Goal: Task Accomplishment & Management: Use online tool/utility

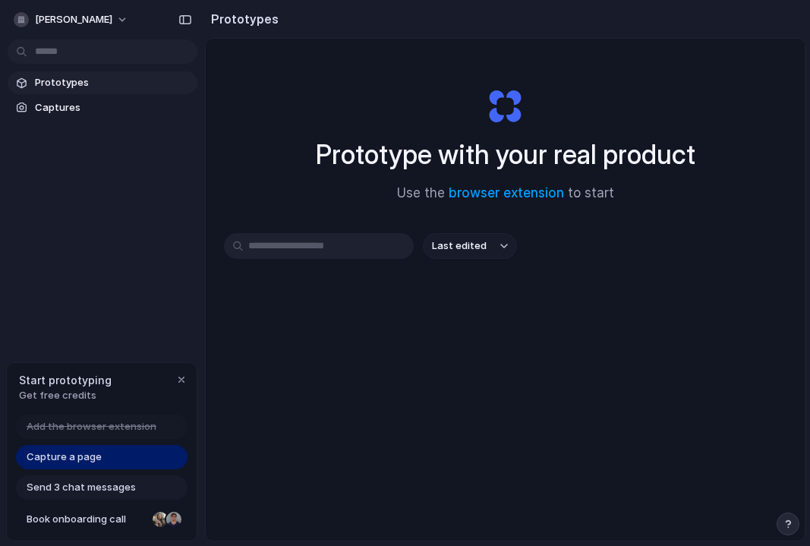
click at [129, 457] on div "Capture a page" at bounding box center [102, 457] width 172 height 24
click at [75, 462] on span "Capture a page" at bounding box center [64, 457] width 75 height 15
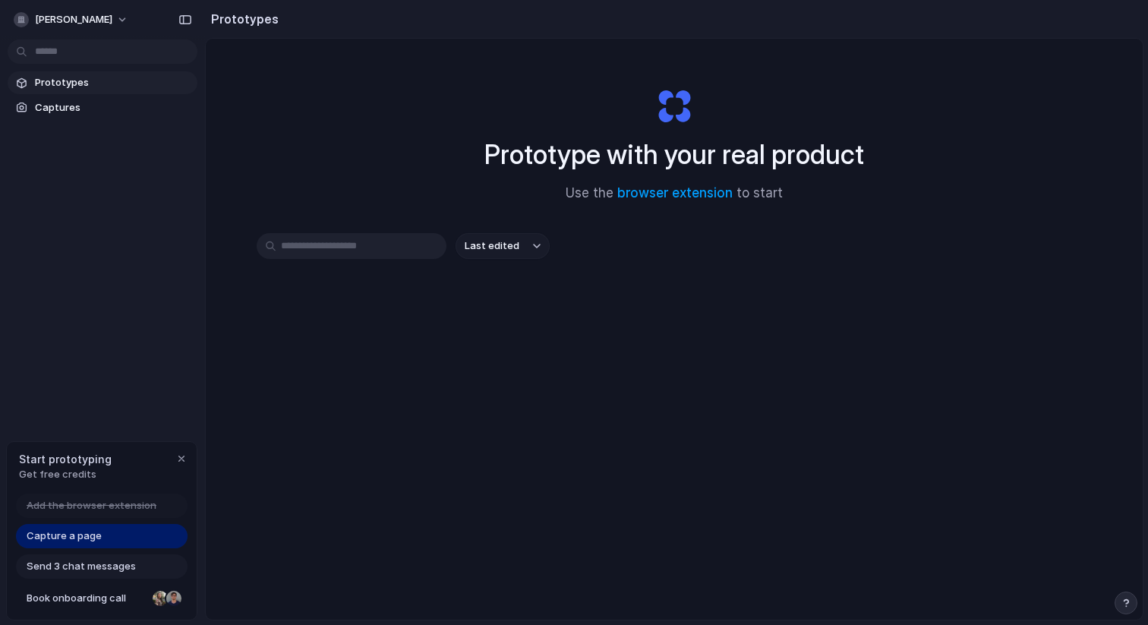
click at [103, 538] on div "Capture a page" at bounding box center [102, 536] width 172 height 24
click at [80, 534] on span "Capture a page" at bounding box center [64, 536] width 75 height 15
click at [90, 542] on span "Capture a page" at bounding box center [64, 536] width 75 height 15
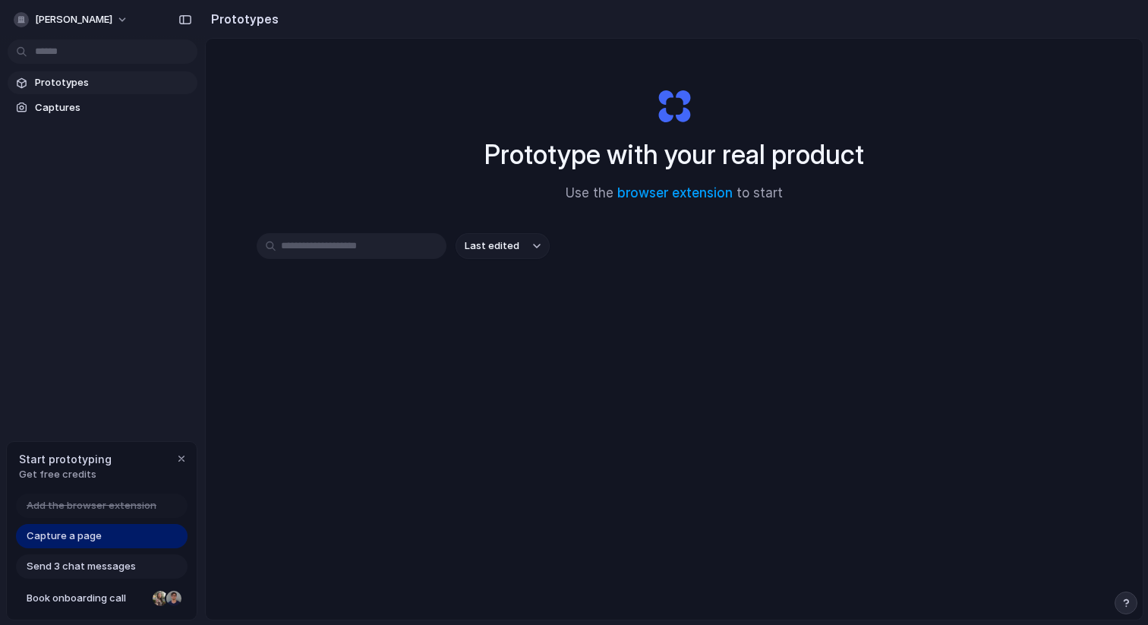
click at [99, 540] on span "Capture a page" at bounding box center [64, 536] width 75 height 15
click at [85, 109] on span "Captures" at bounding box center [113, 107] width 156 height 15
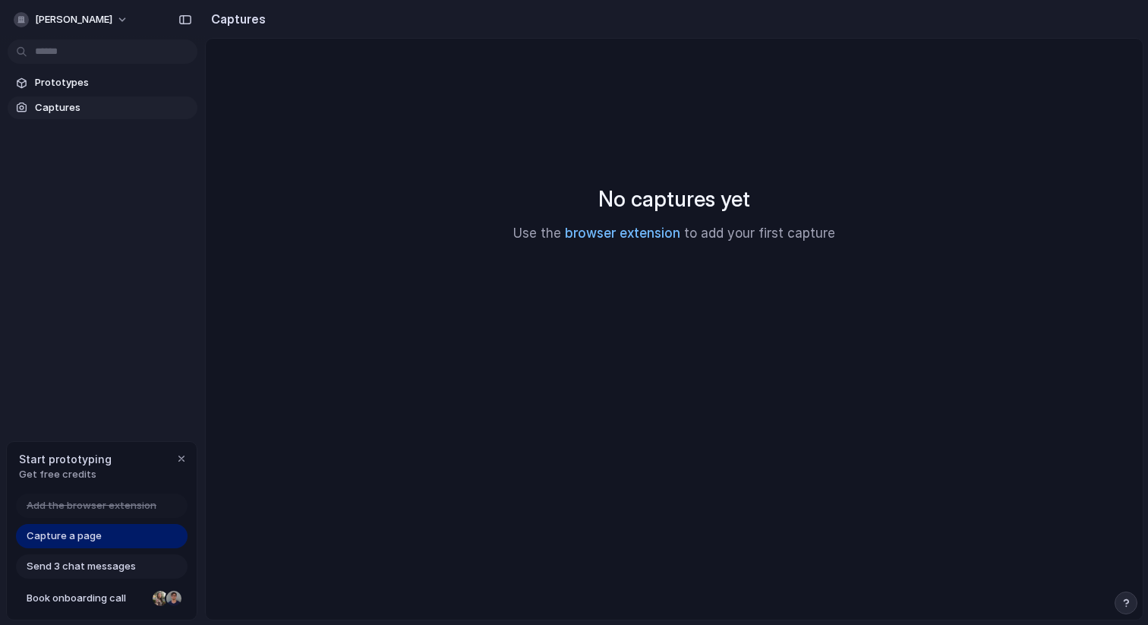
click at [611, 237] on link "browser extension" at bounding box center [622, 233] width 115 height 15
click at [631, 233] on link "browser extension" at bounding box center [622, 233] width 115 height 15
click at [98, 542] on span "Capture a page" at bounding box center [64, 536] width 75 height 15
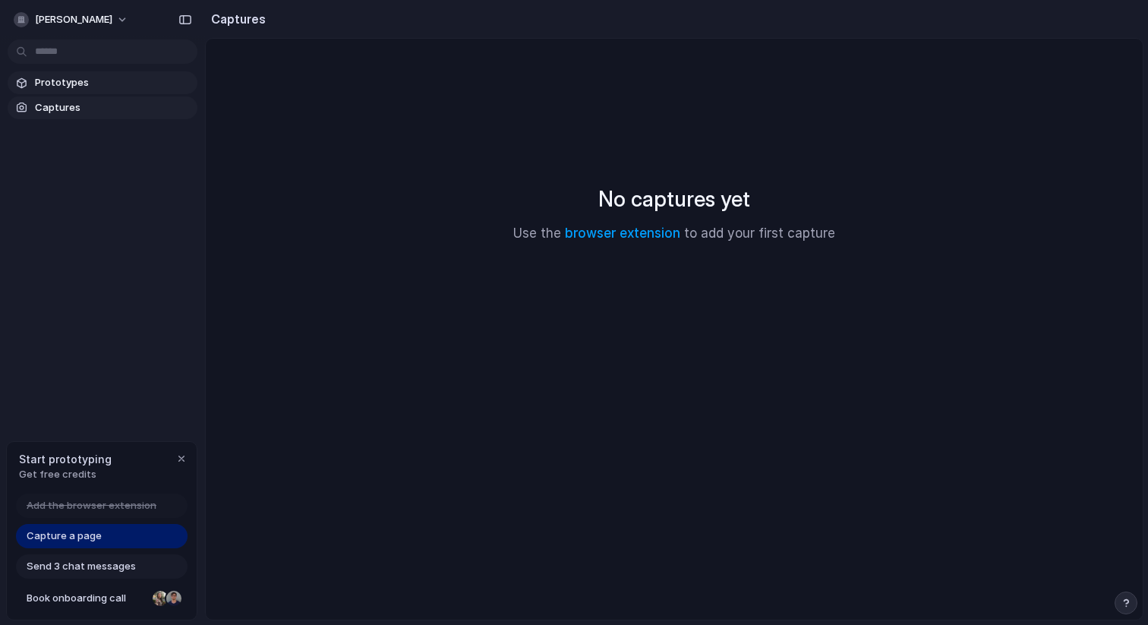
click at [100, 87] on span "Prototypes" at bounding box center [113, 82] width 156 height 15
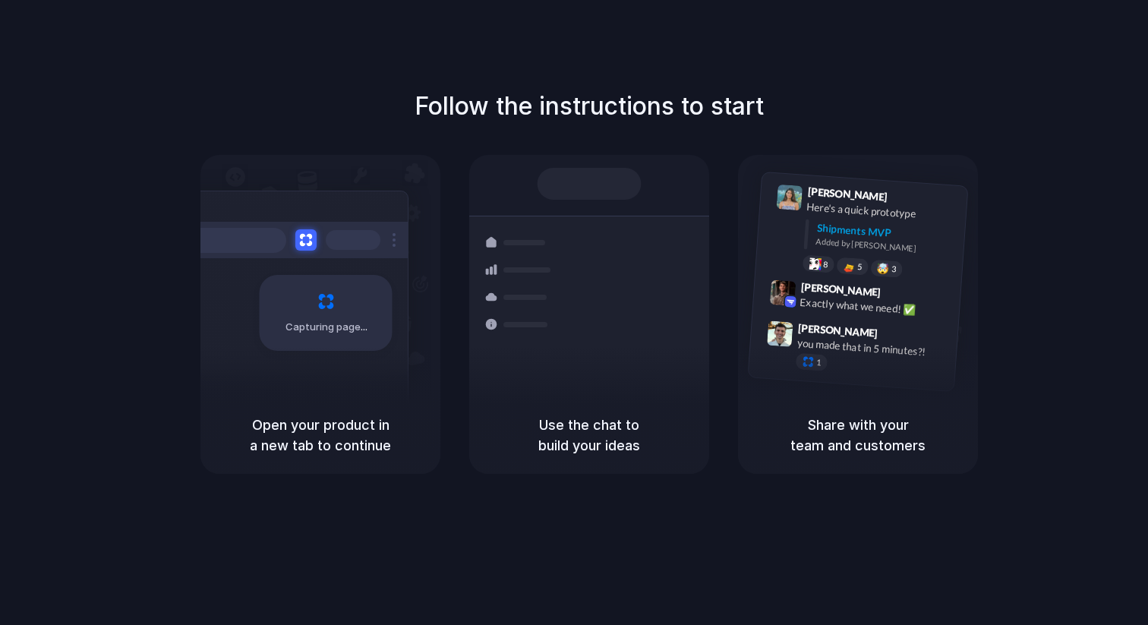
click at [591, 434] on h5 "Use the chat to build your ideas" at bounding box center [589, 435] width 204 height 41
click at [355, 434] on h5 "Open your product in a new tab to continue" at bounding box center [321, 435] width 204 height 41
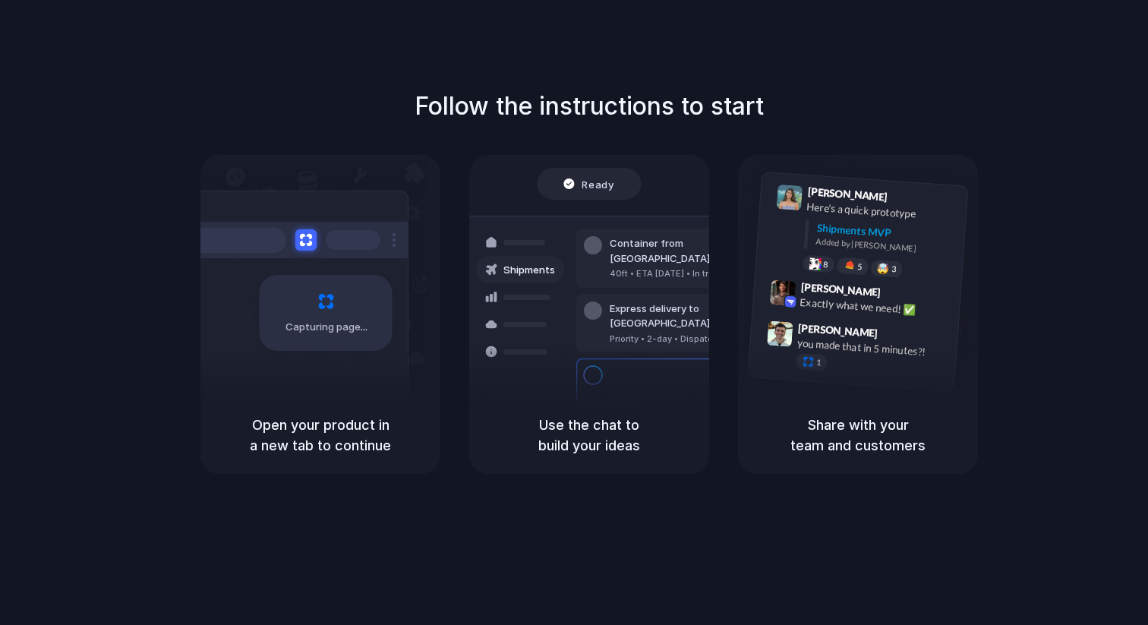
click at [350, 425] on h5 "Open your product in a new tab to continue" at bounding box center [321, 435] width 204 height 41
click at [343, 335] on div "Capturing page" at bounding box center [326, 313] width 133 height 76
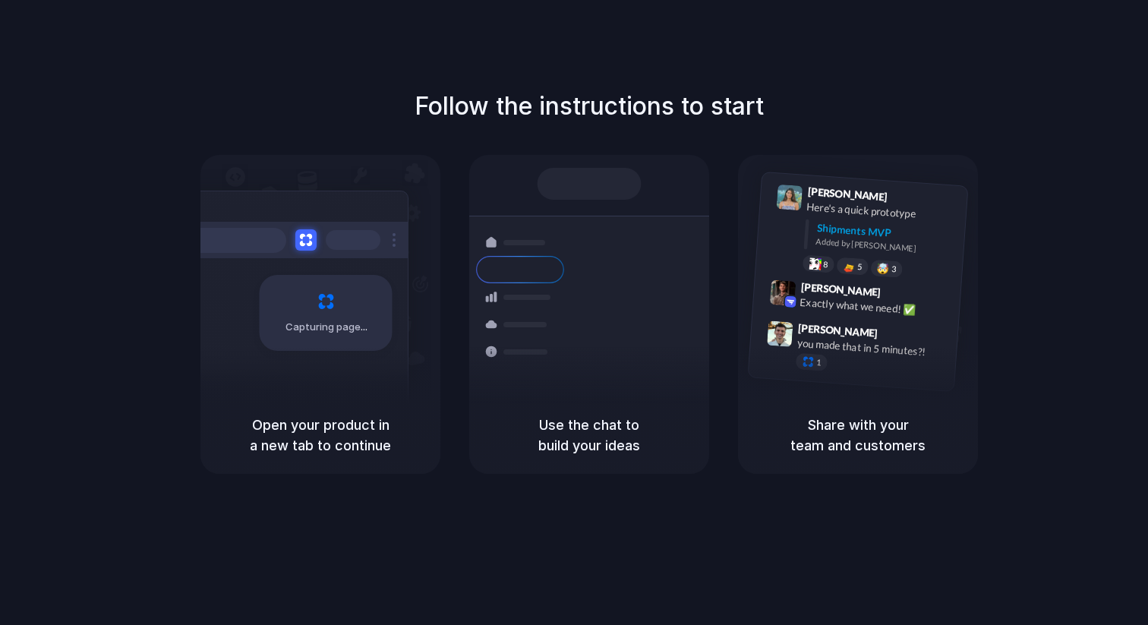
click at [333, 326] on span "Capturing page" at bounding box center [328, 327] width 84 height 15
click at [328, 436] on h5 "Open your product in a new tab to continue" at bounding box center [321, 435] width 204 height 41
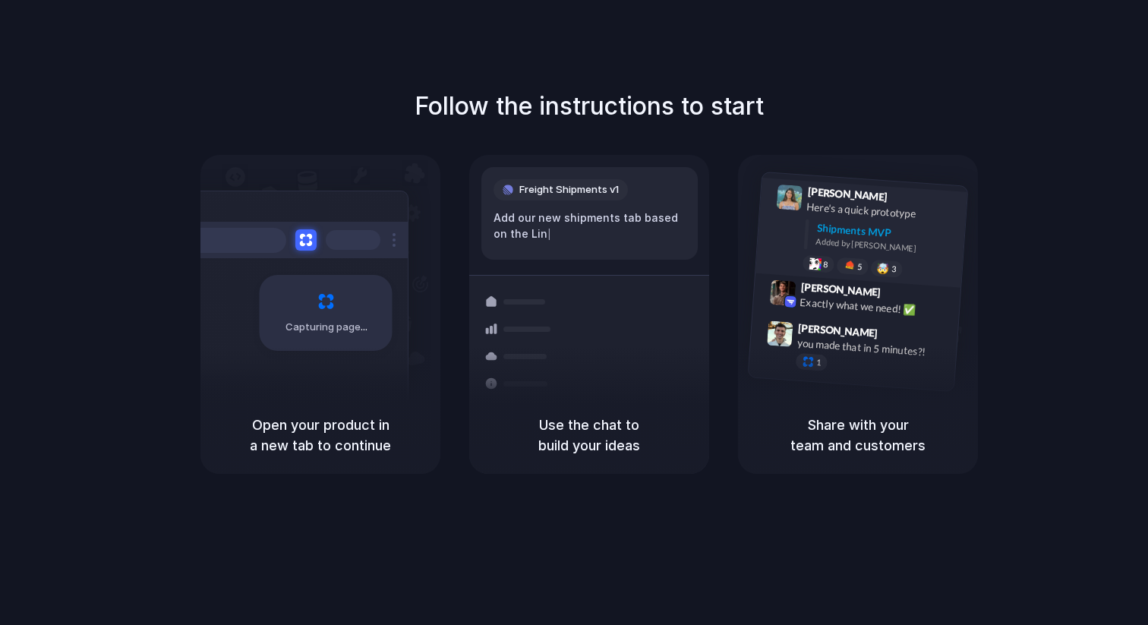
click at [849, 255] on div "Lily Parker 9:41 AM Here's a quick prototype Shipments MVP Added by Alloy 8 5 🤯…" at bounding box center [878, 234] width 162 height 96
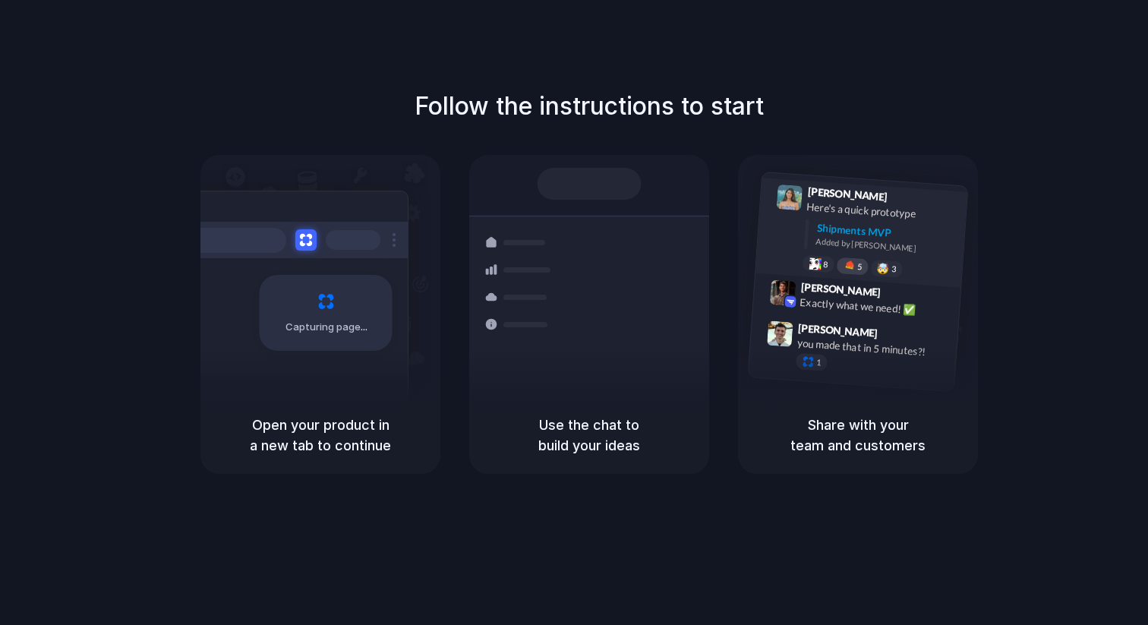
click at [853, 268] on div at bounding box center [849, 266] width 13 height 12
click at [887, 268] on div "🤯" at bounding box center [883, 268] width 13 height 11
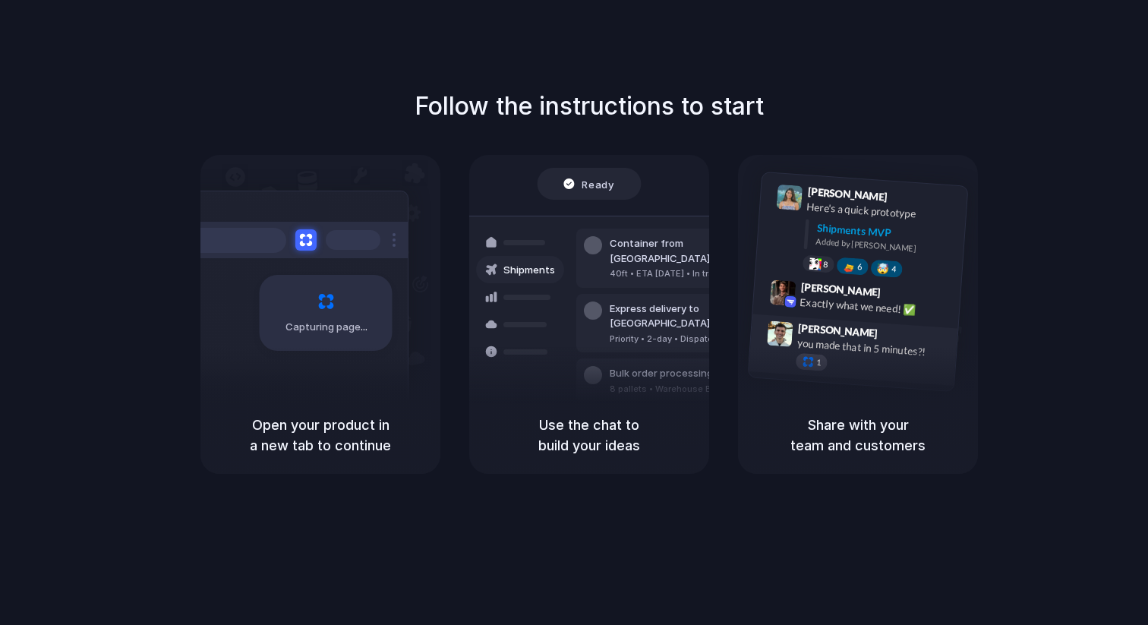
click at [816, 364] on span "1" at bounding box center [818, 362] width 5 height 8
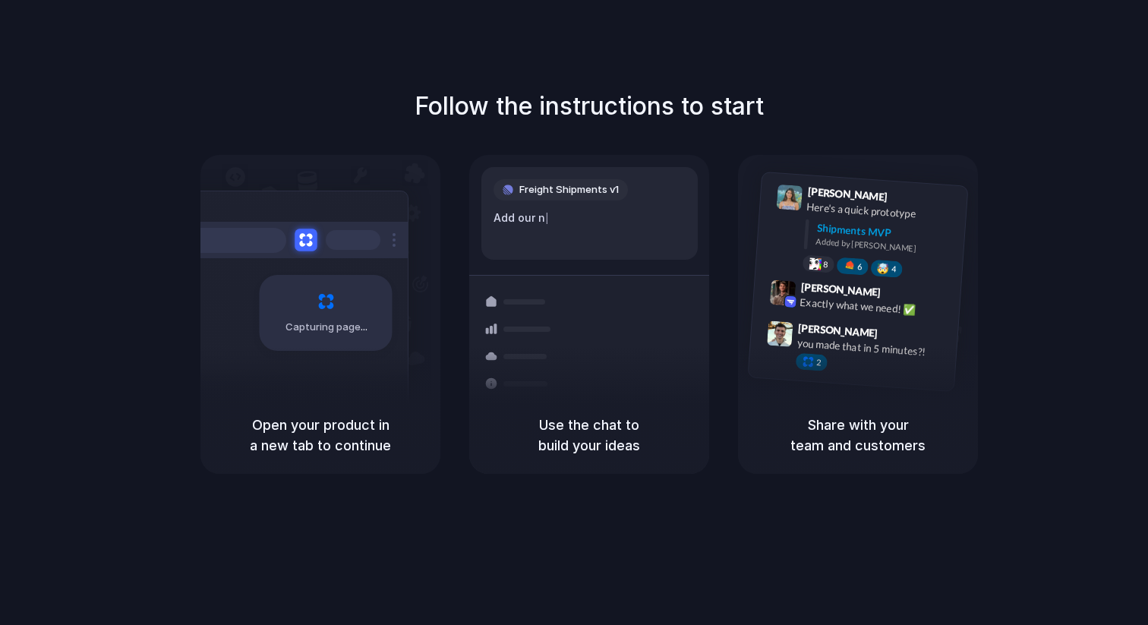
click at [308, 241] on button at bounding box center [306, 240] width 22 height 22
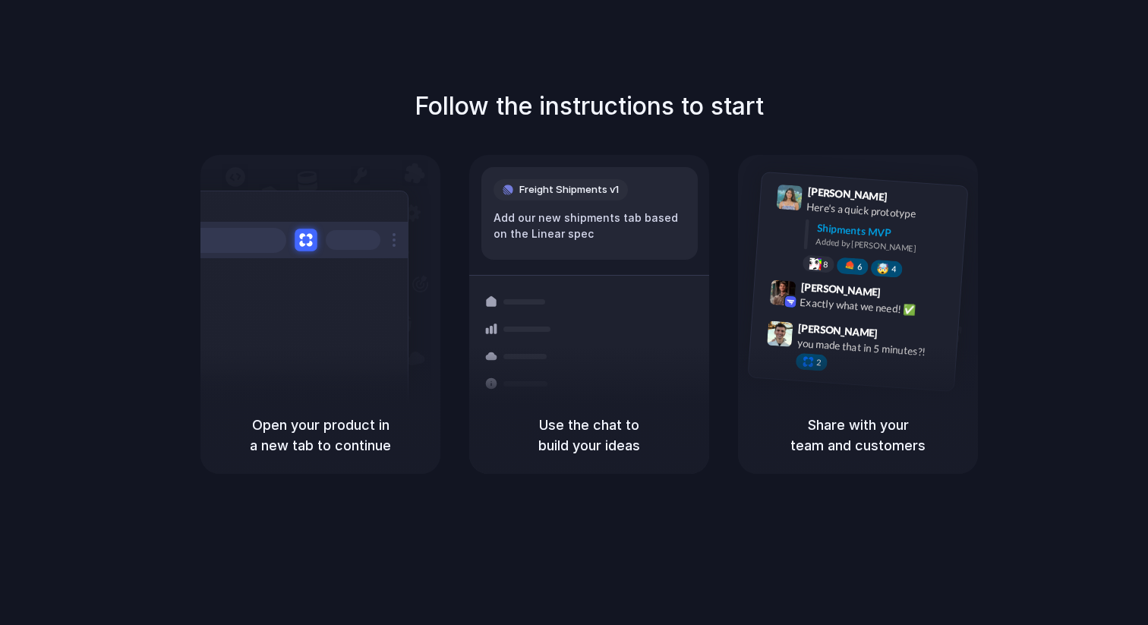
click at [305, 238] on button at bounding box center [306, 240] width 22 height 22
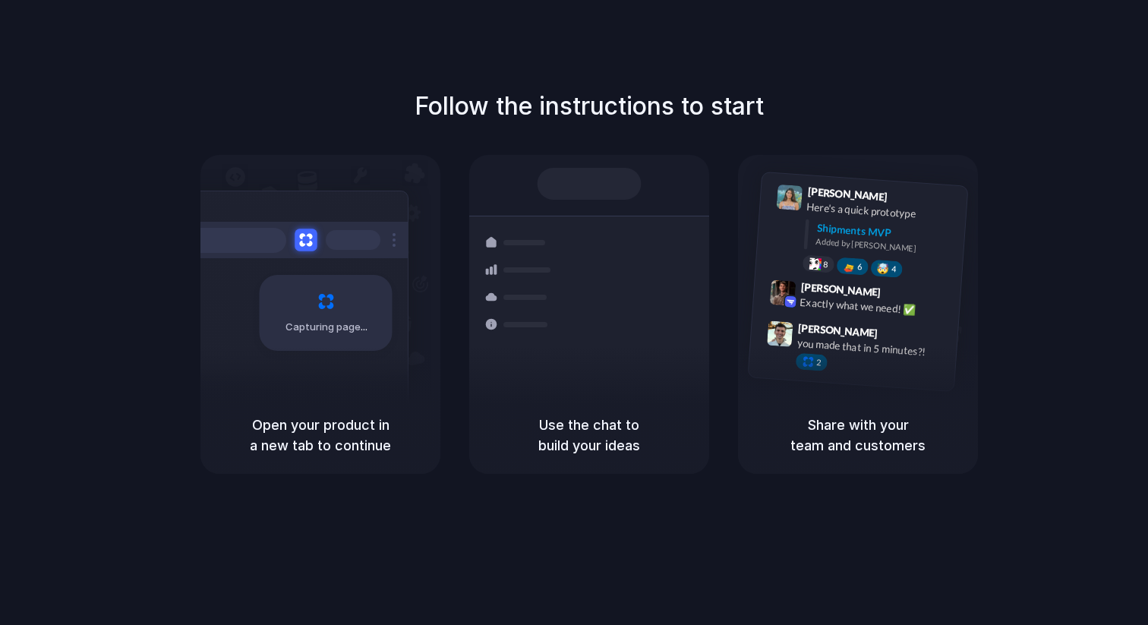
click at [305, 238] on button at bounding box center [306, 240] width 22 height 22
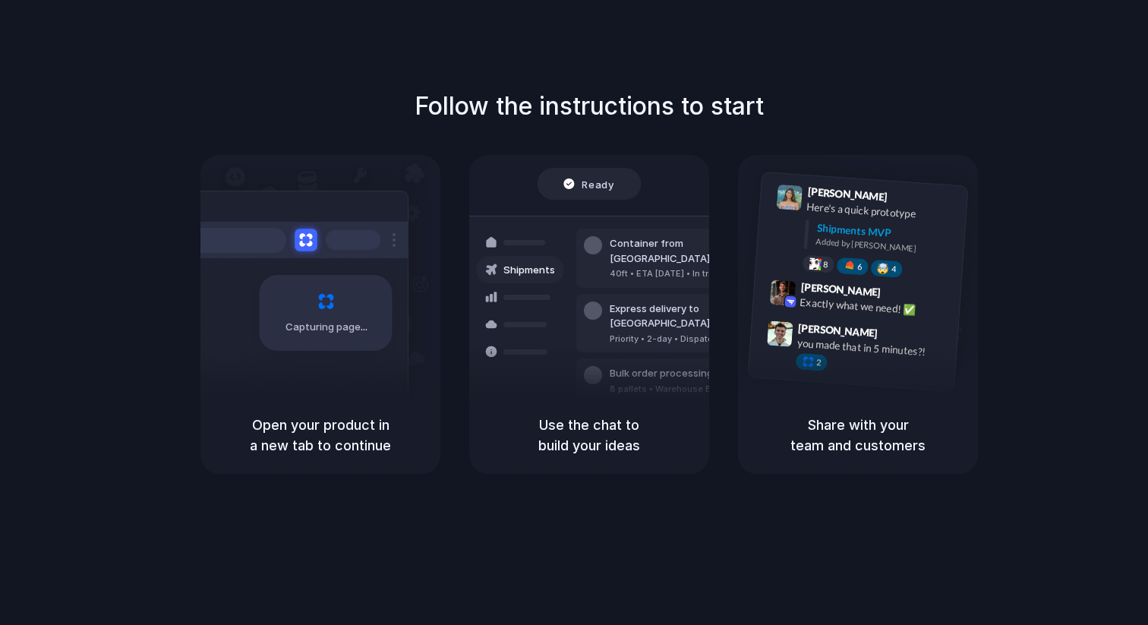
click at [307, 240] on button at bounding box center [306, 240] width 22 height 22
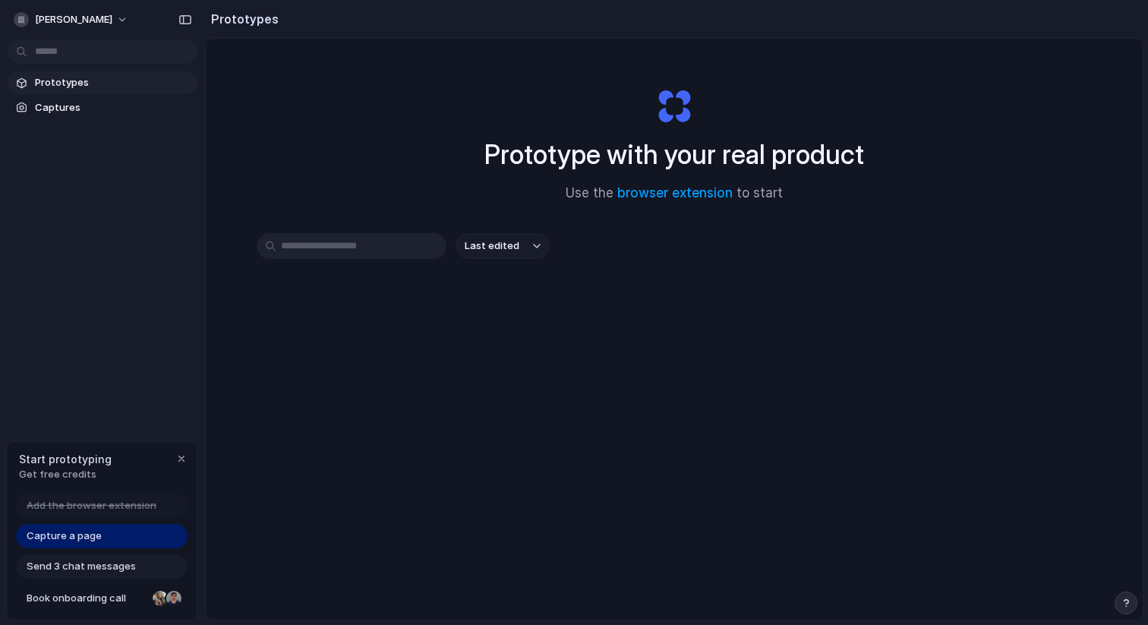
click at [87, 567] on span "Send 3 chat messages" at bounding box center [81, 566] width 109 height 15
click at [97, 570] on span "Send 3 chat messages" at bounding box center [81, 566] width 109 height 15
click at [90, 535] on span "Capture a page" at bounding box center [64, 536] width 75 height 15
